Goal: Navigation & Orientation: Find specific page/section

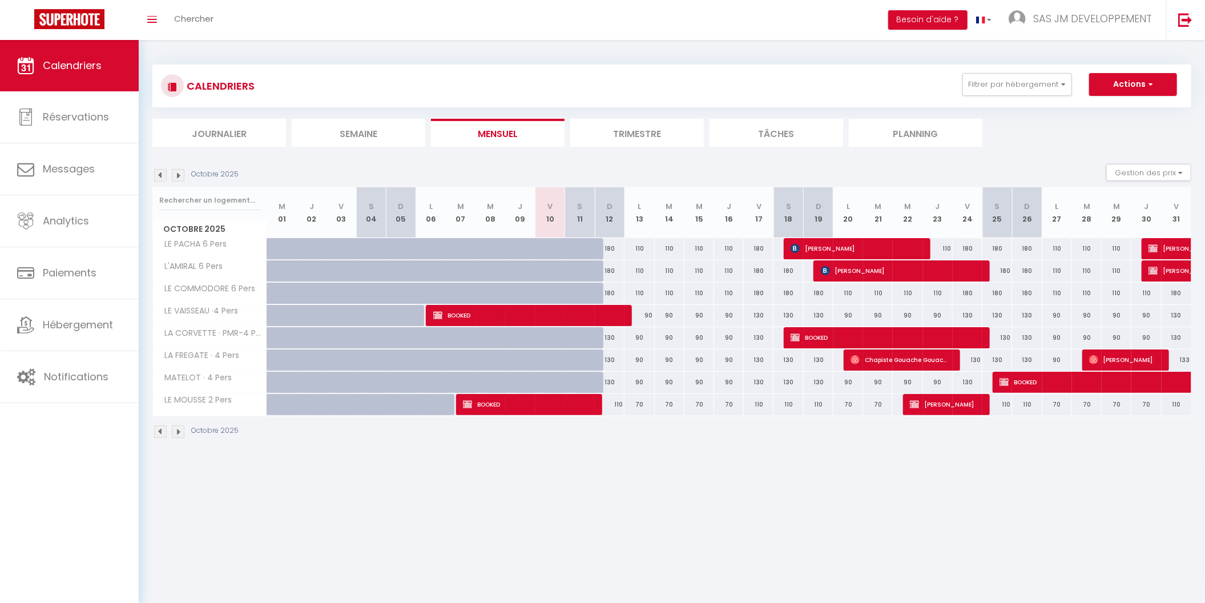
click at [176, 427] on img at bounding box center [178, 431] width 13 height 13
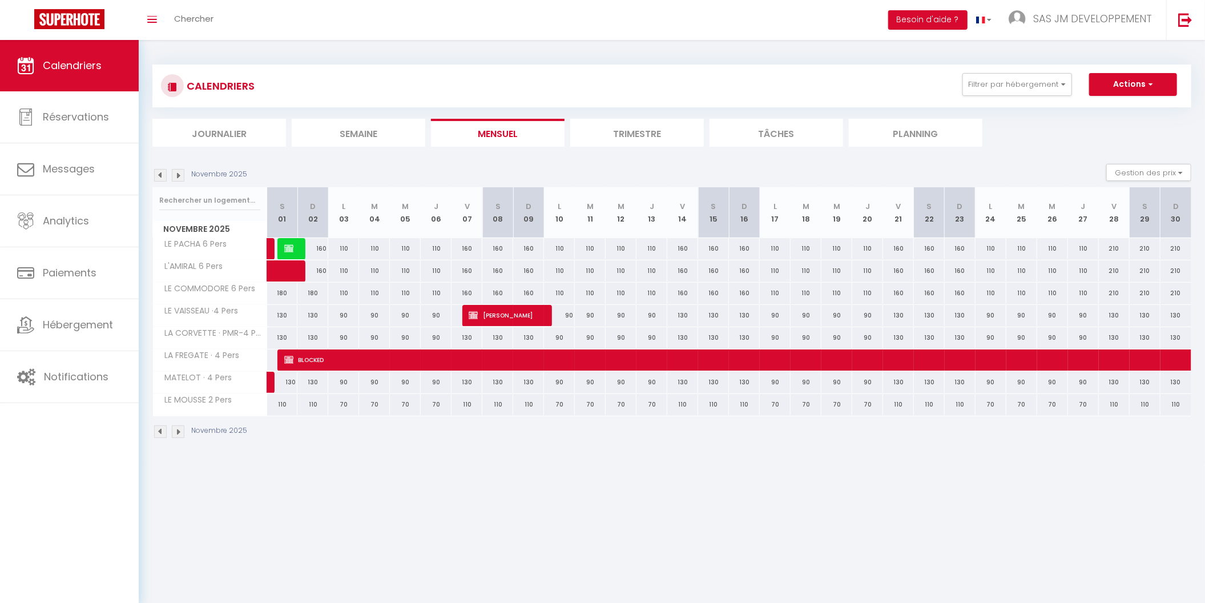
click at [180, 430] on img at bounding box center [178, 431] width 13 height 13
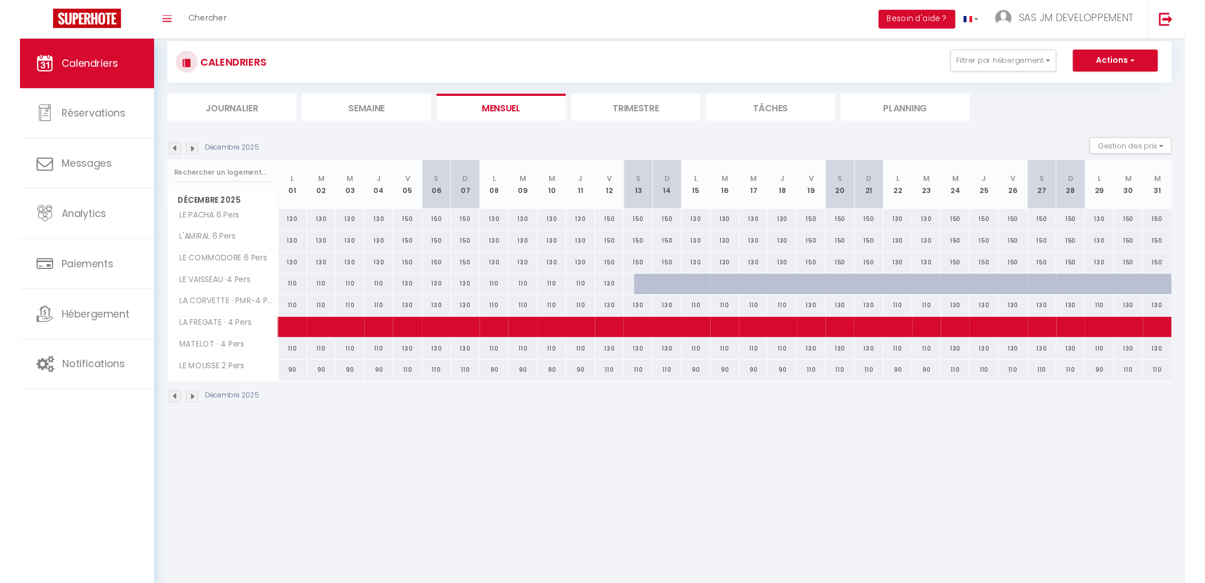
scroll to position [40, 0]
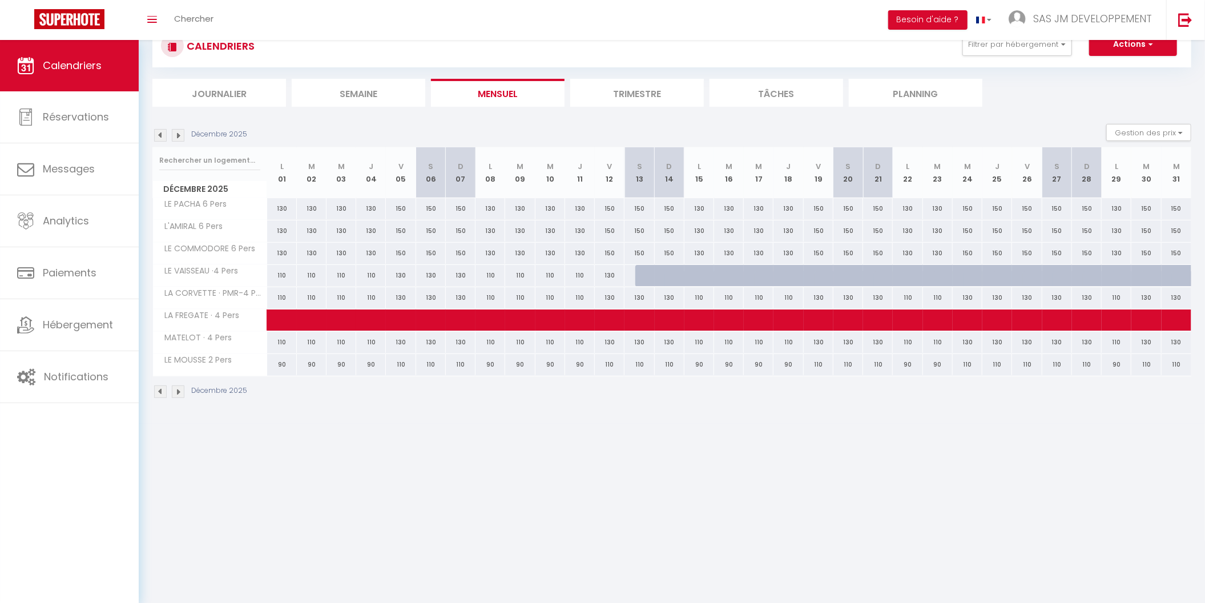
click at [175, 388] on img at bounding box center [178, 391] width 13 height 13
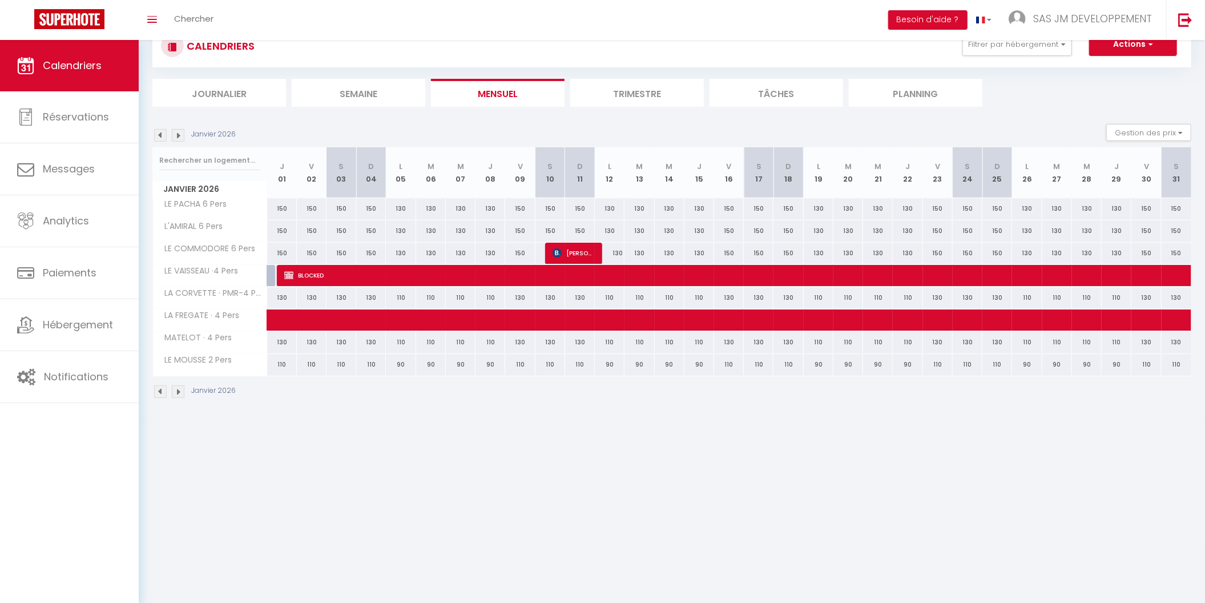
click at [175, 388] on img at bounding box center [178, 391] width 13 height 13
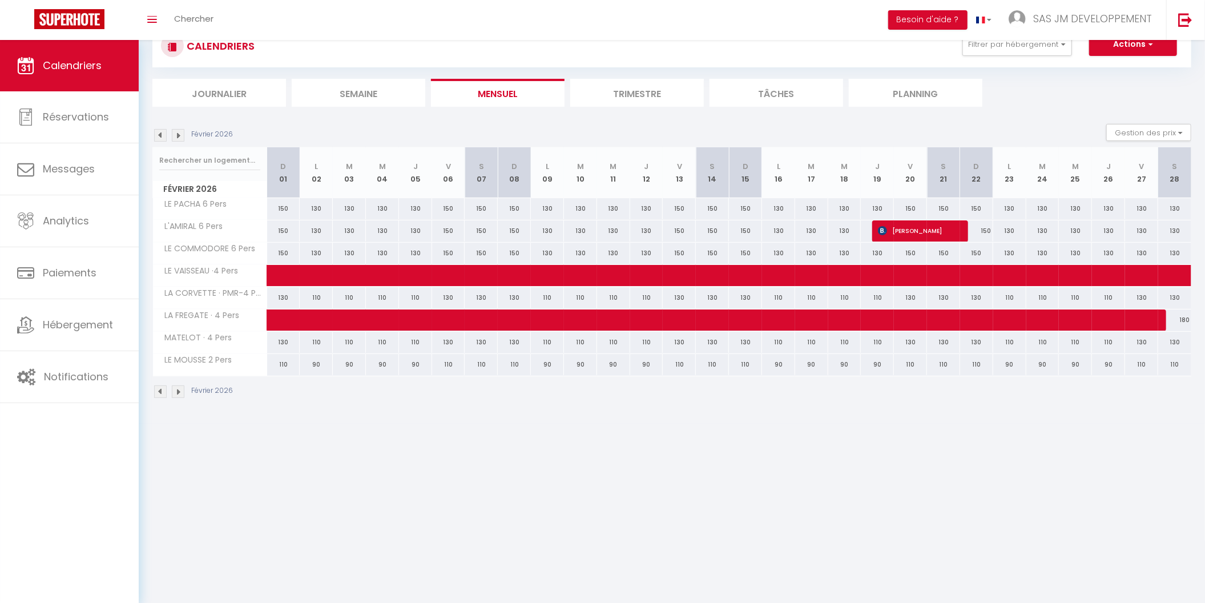
click at [175, 388] on img at bounding box center [178, 391] width 13 height 13
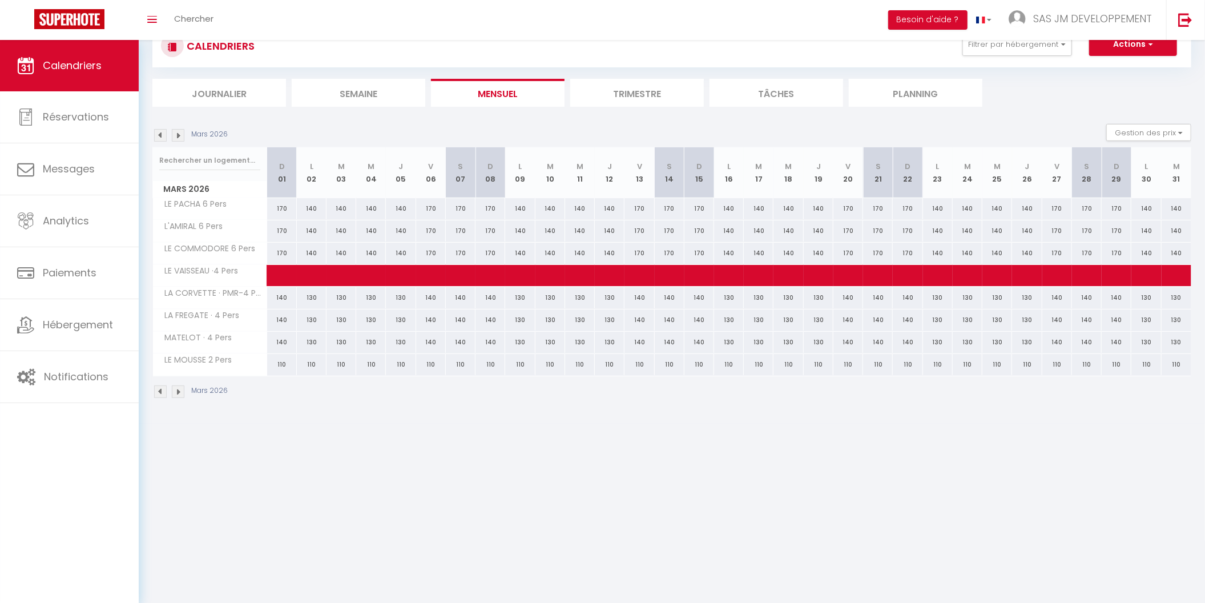
click at [175, 388] on img at bounding box center [178, 391] width 13 height 13
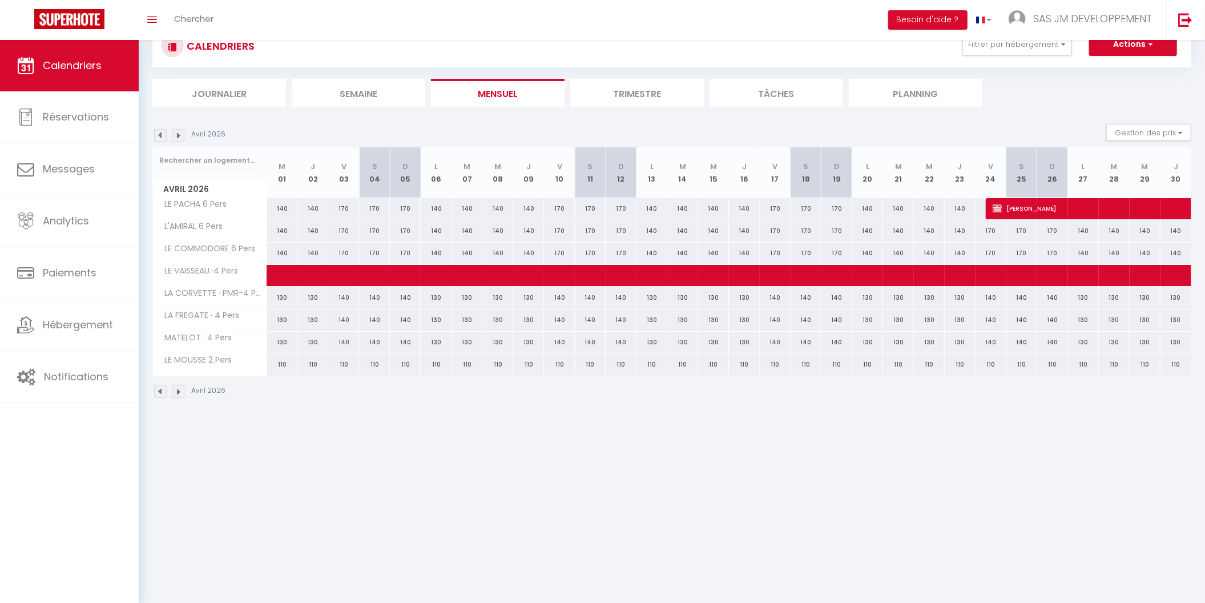
click at [179, 389] on img at bounding box center [178, 391] width 13 height 13
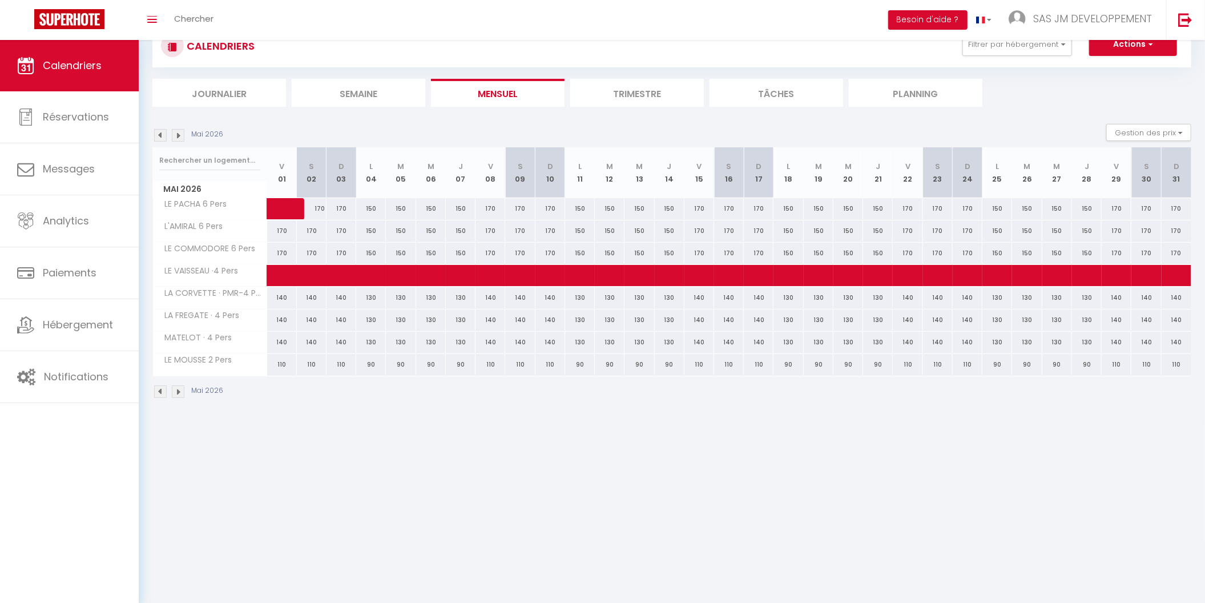
click at [179, 388] on img at bounding box center [178, 391] width 13 height 13
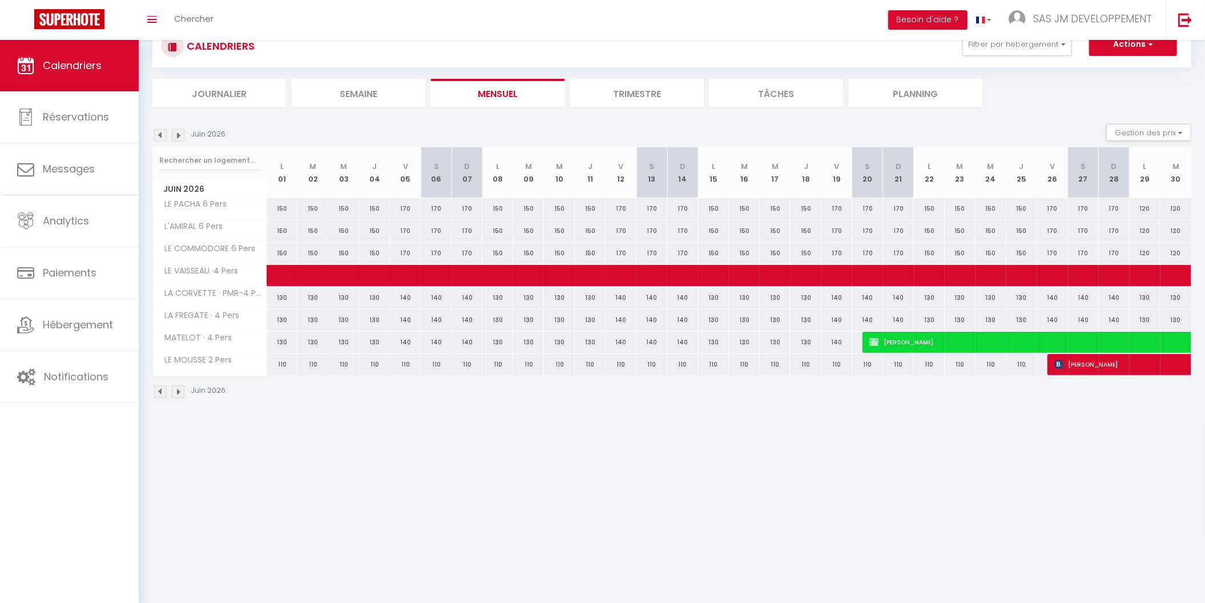
click at [176, 387] on img at bounding box center [178, 391] width 13 height 13
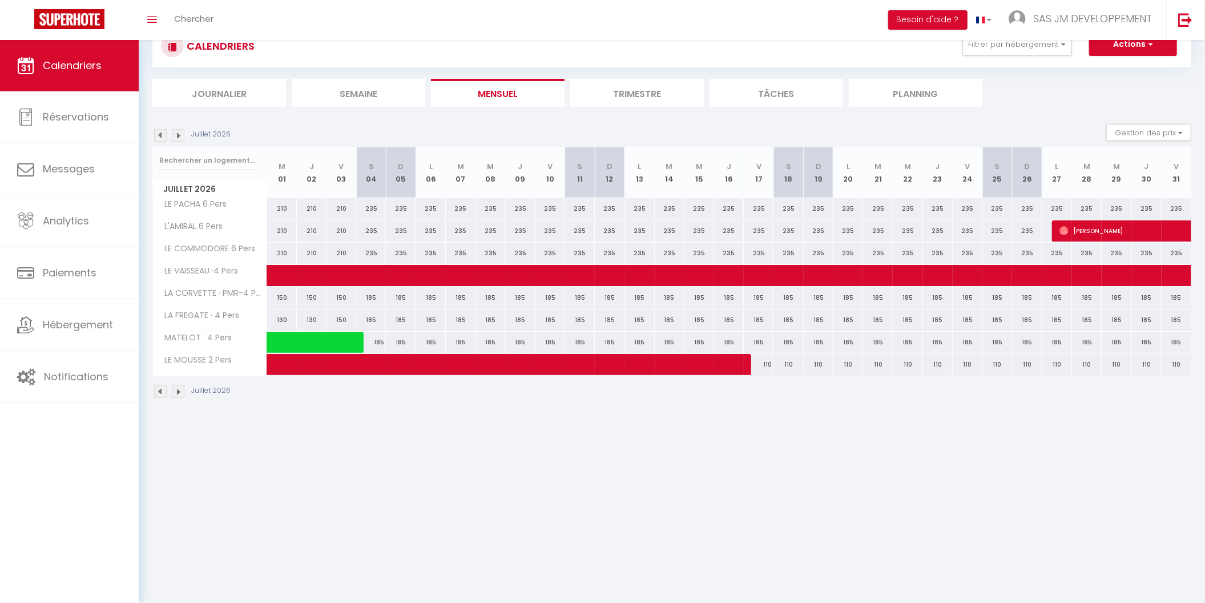
click at [179, 390] on img at bounding box center [178, 391] width 13 height 13
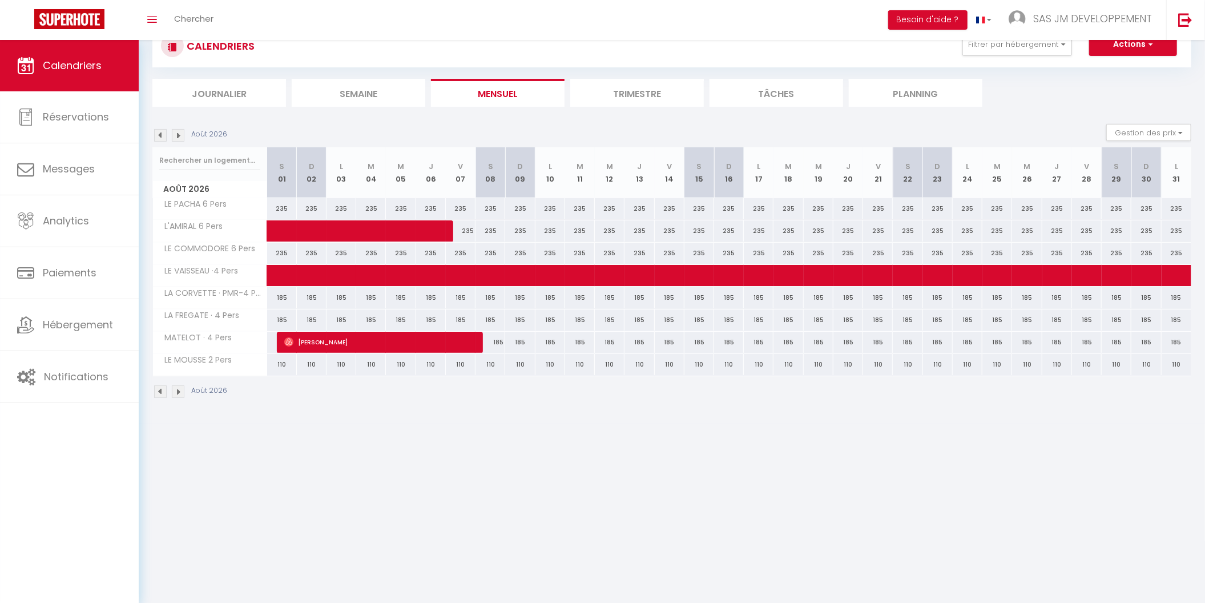
click at [179, 391] on img at bounding box center [178, 391] width 13 height 13
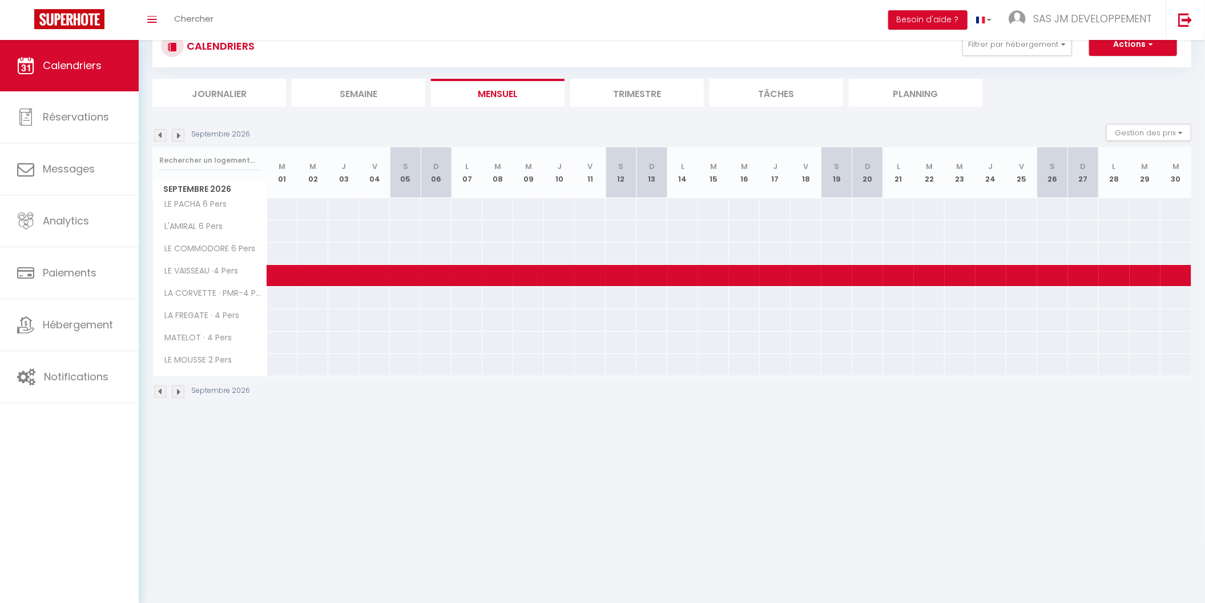
click at [179, 391] on img at bounding box center [178, 391] width 13 height 13
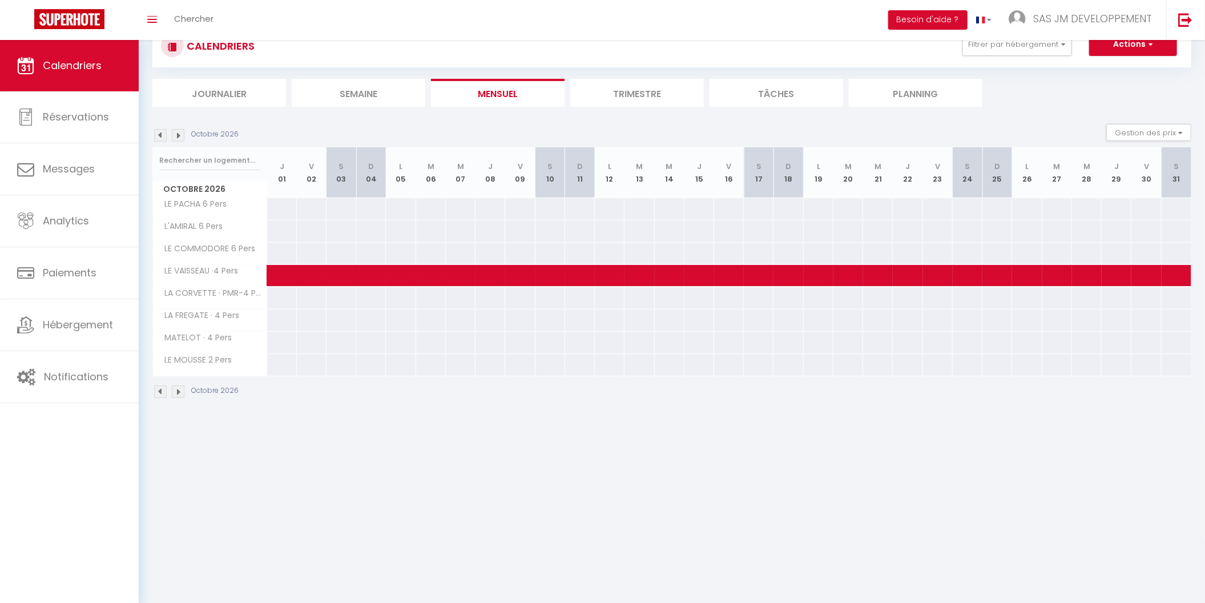
click at [179, 391] on img at bounding box center [178, 391] width 13 height 13
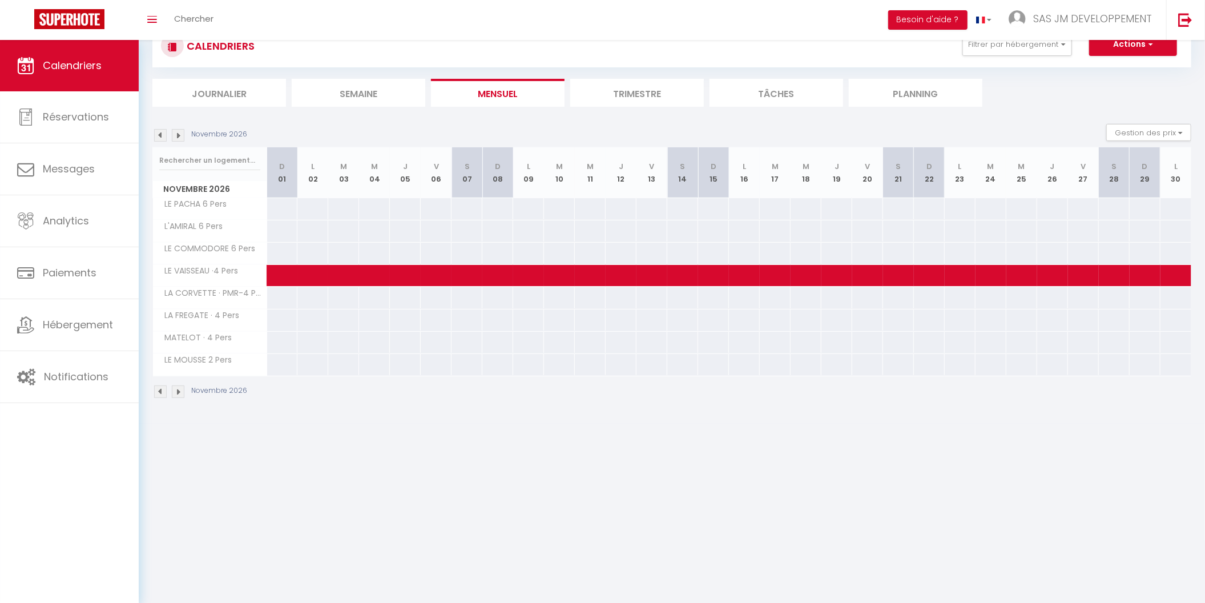
click at [179, 391] on img at bounding box center [178, 391] width 13 height 13
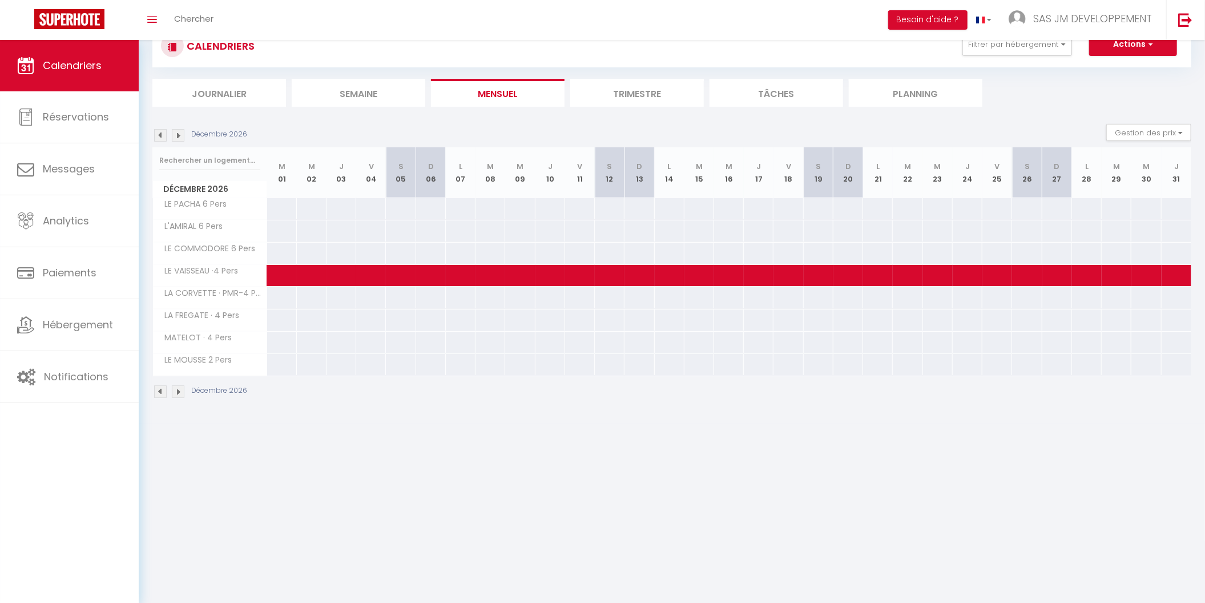
click at [179, 391] on img at bounding box center [178, 391] width 13 height 13
